Goal: Task Accomplishment & Management: Complete application form

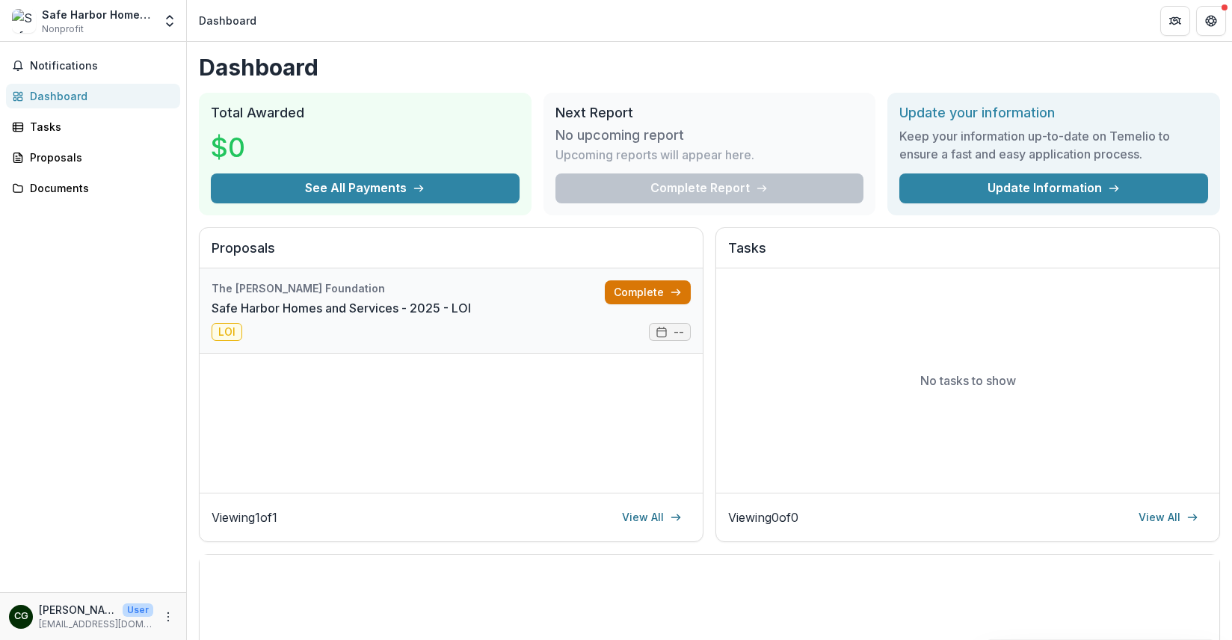
click at [659, 297] on link "Complete" at bounding box center [648, 292] width 86 height 24
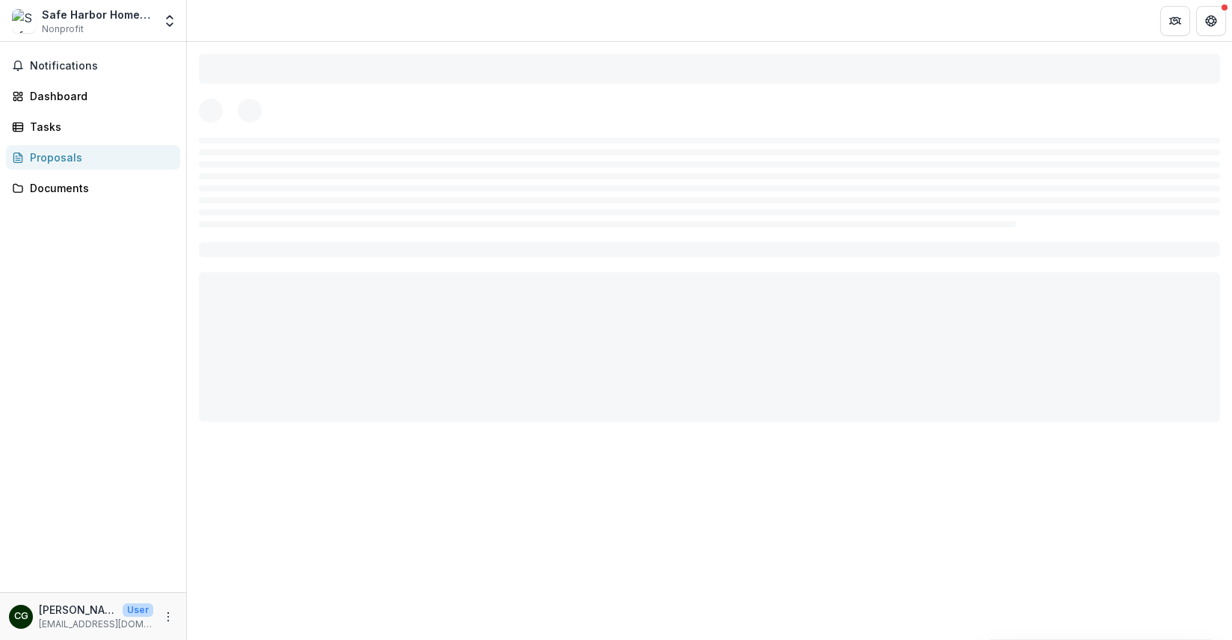
click at [656, 304] on div at bounding box center [709, 238] width 1045 height 392
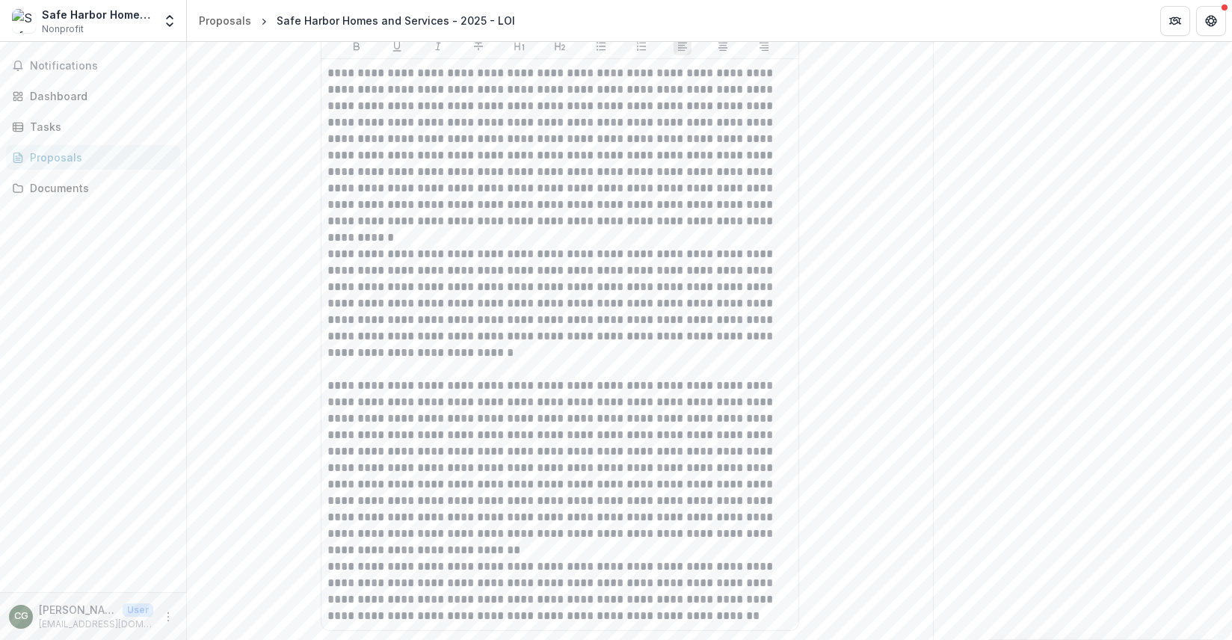
scroll to position [1338, 0]
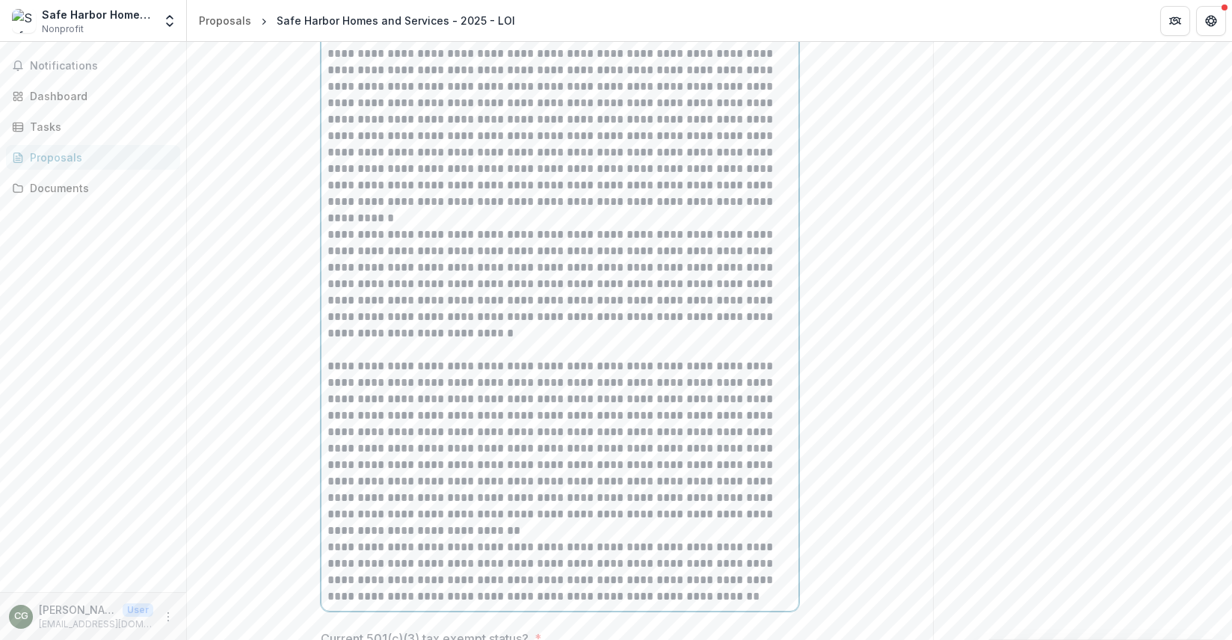
click at [590, 400] on p "**********" at bounding box center [559, 440] width 465 height 164
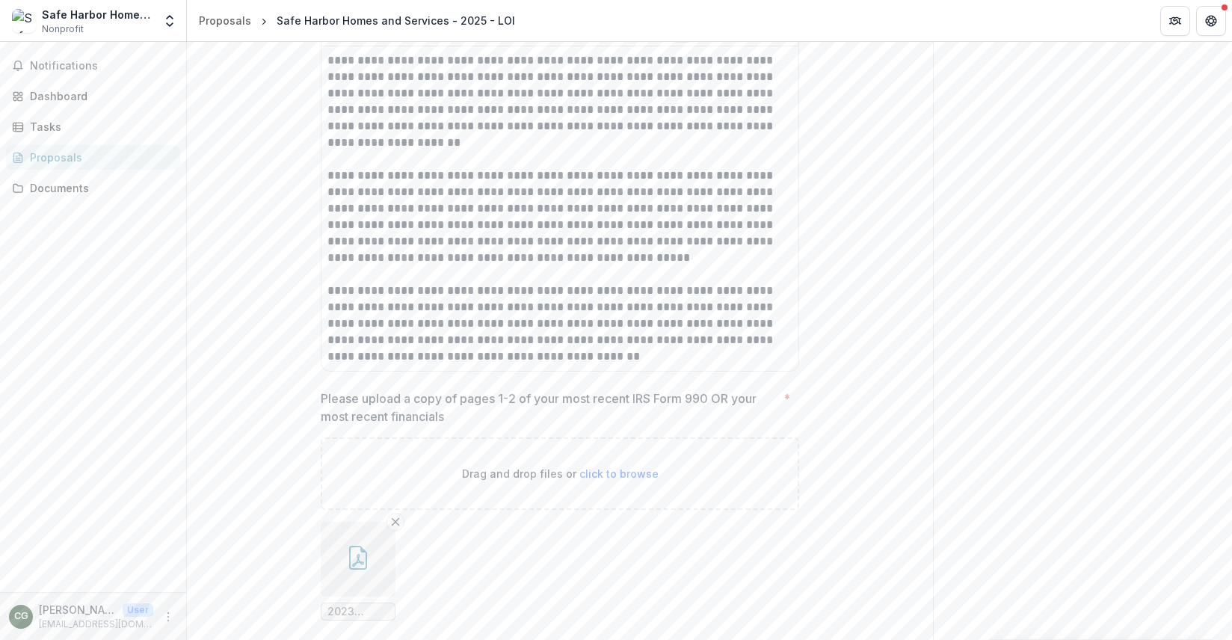
scroll to position [3475, 0]
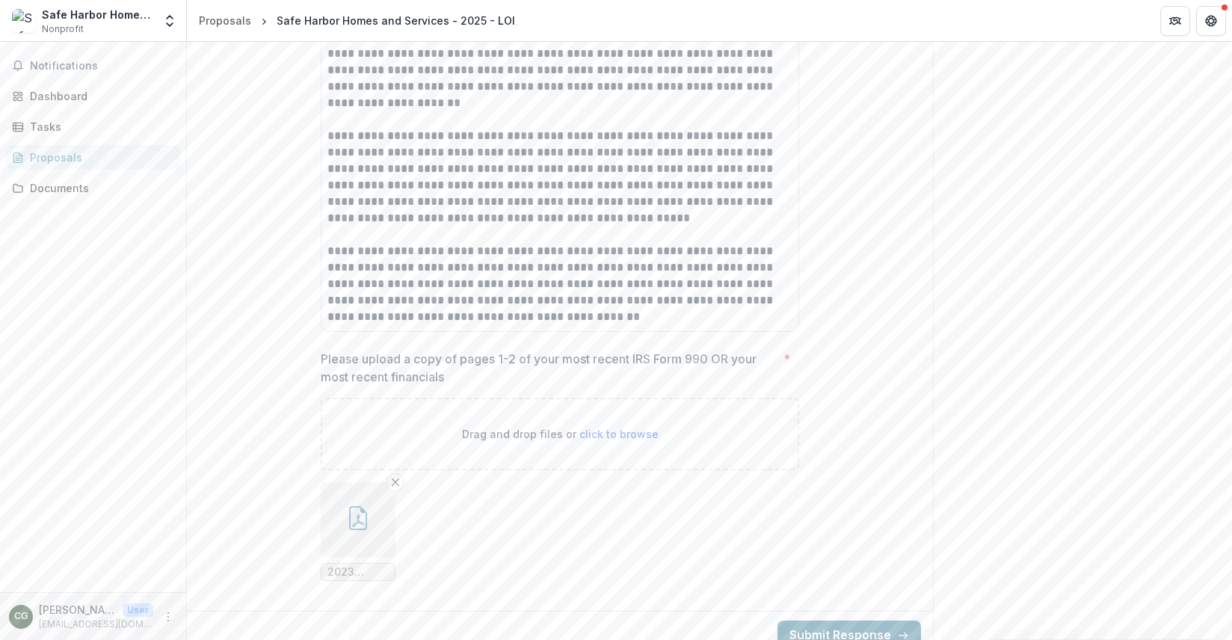
click at [851, 620] on button "Submit Response" at bounding box center [849, 635] width 144 height 30
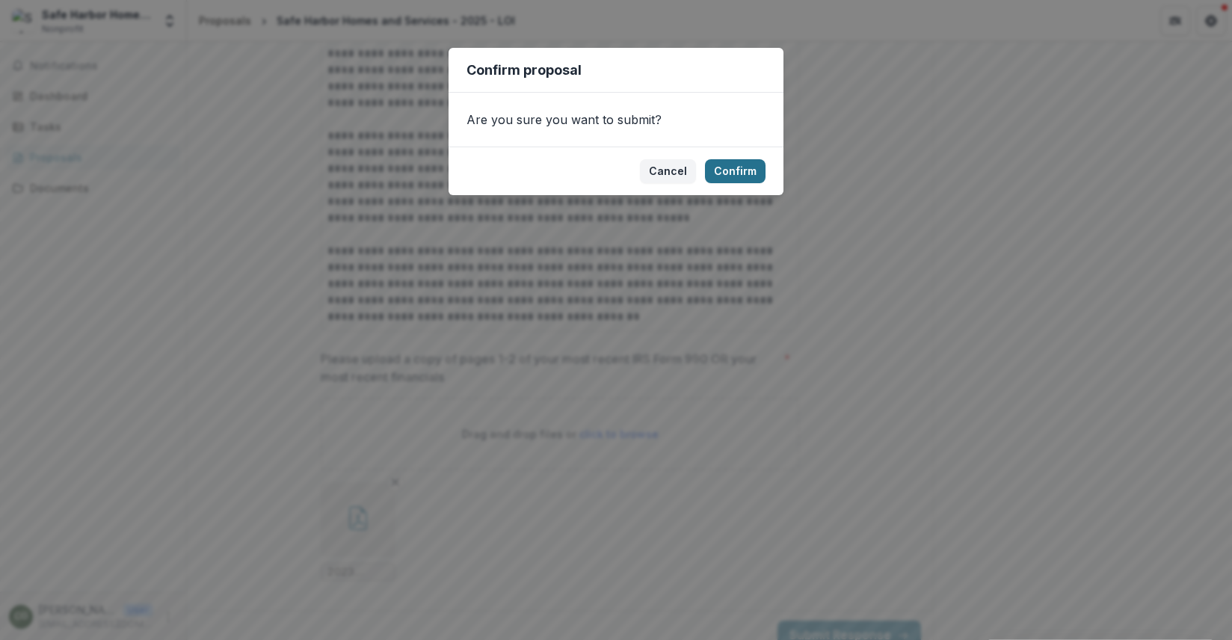
click at [746, 178] on button "Confirm" at bounding box center [735, 171] width 61 height 24
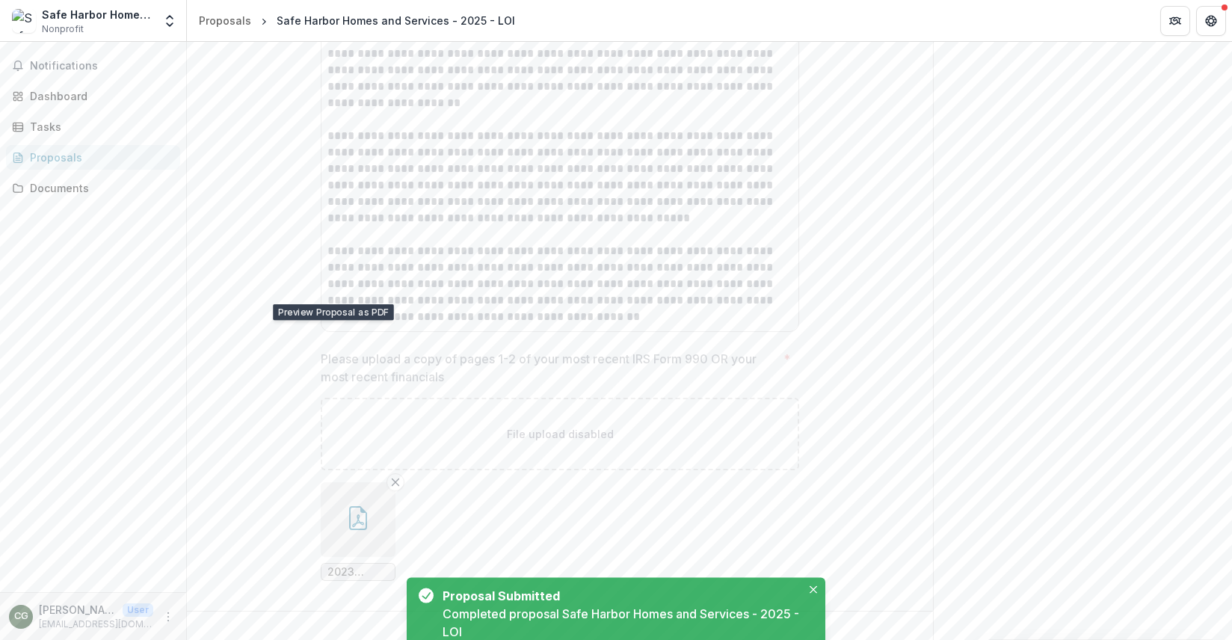
scroll to position [0, 0]
